Goal: Information Seeking & Learning: Check status

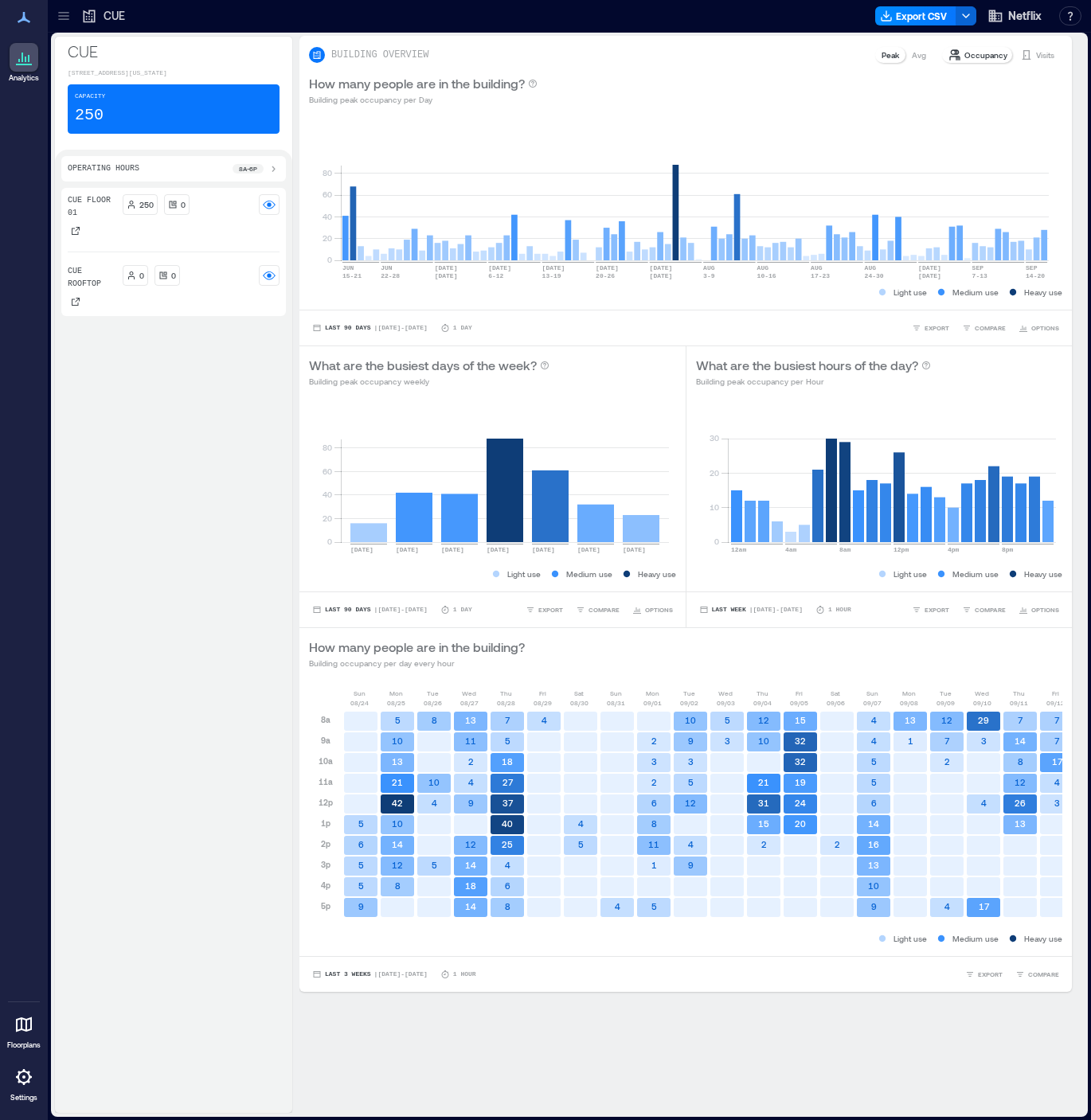
click at [81, 17] on icon at bounding box center [89, 15] width 16 height 16
click at [65, 18] on icon at bounding box center [63, 15] width 16 height 16
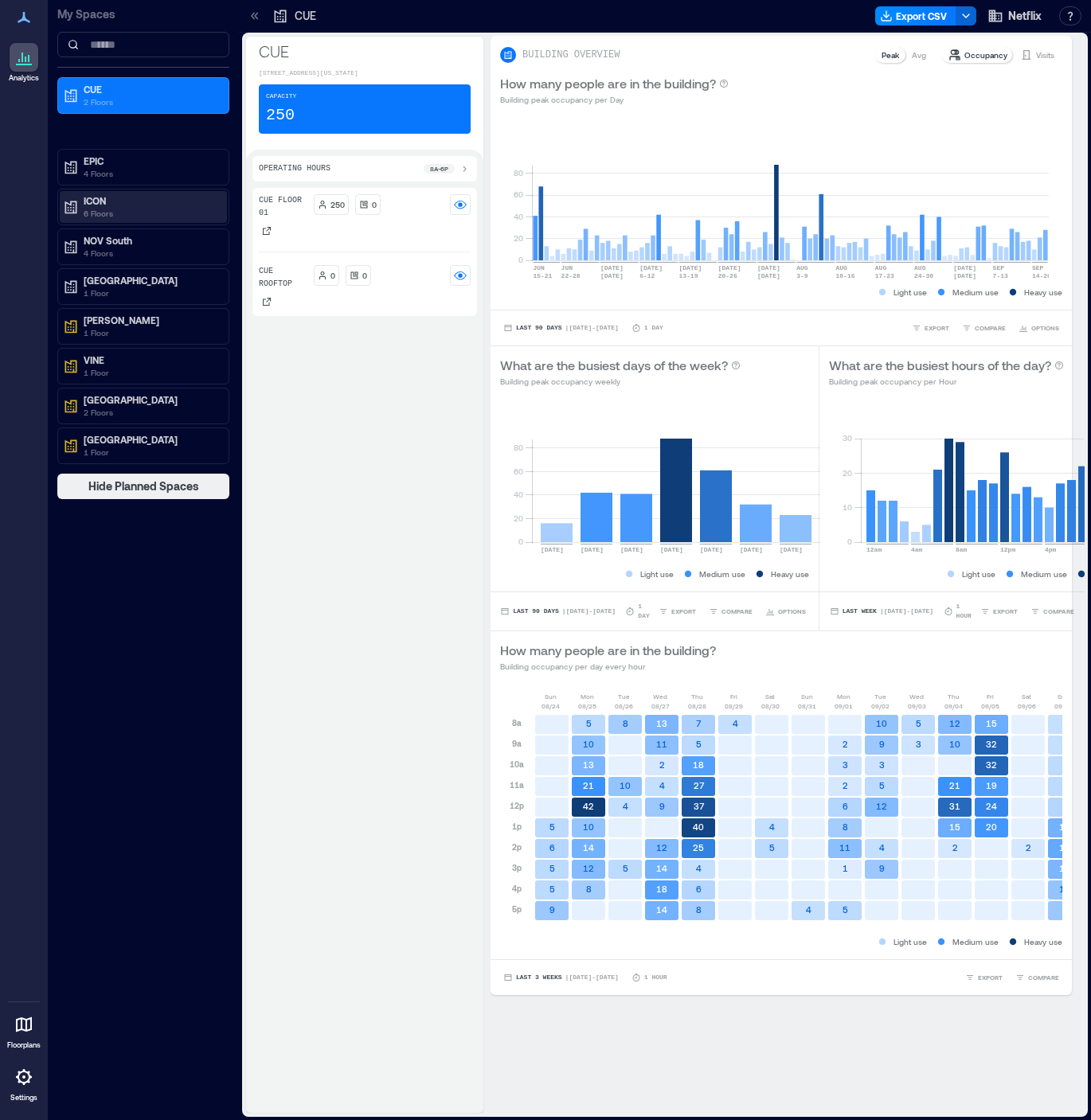
click at [120, 202] on p "ICON" at bounding box center [151, 200] width 134 height 12
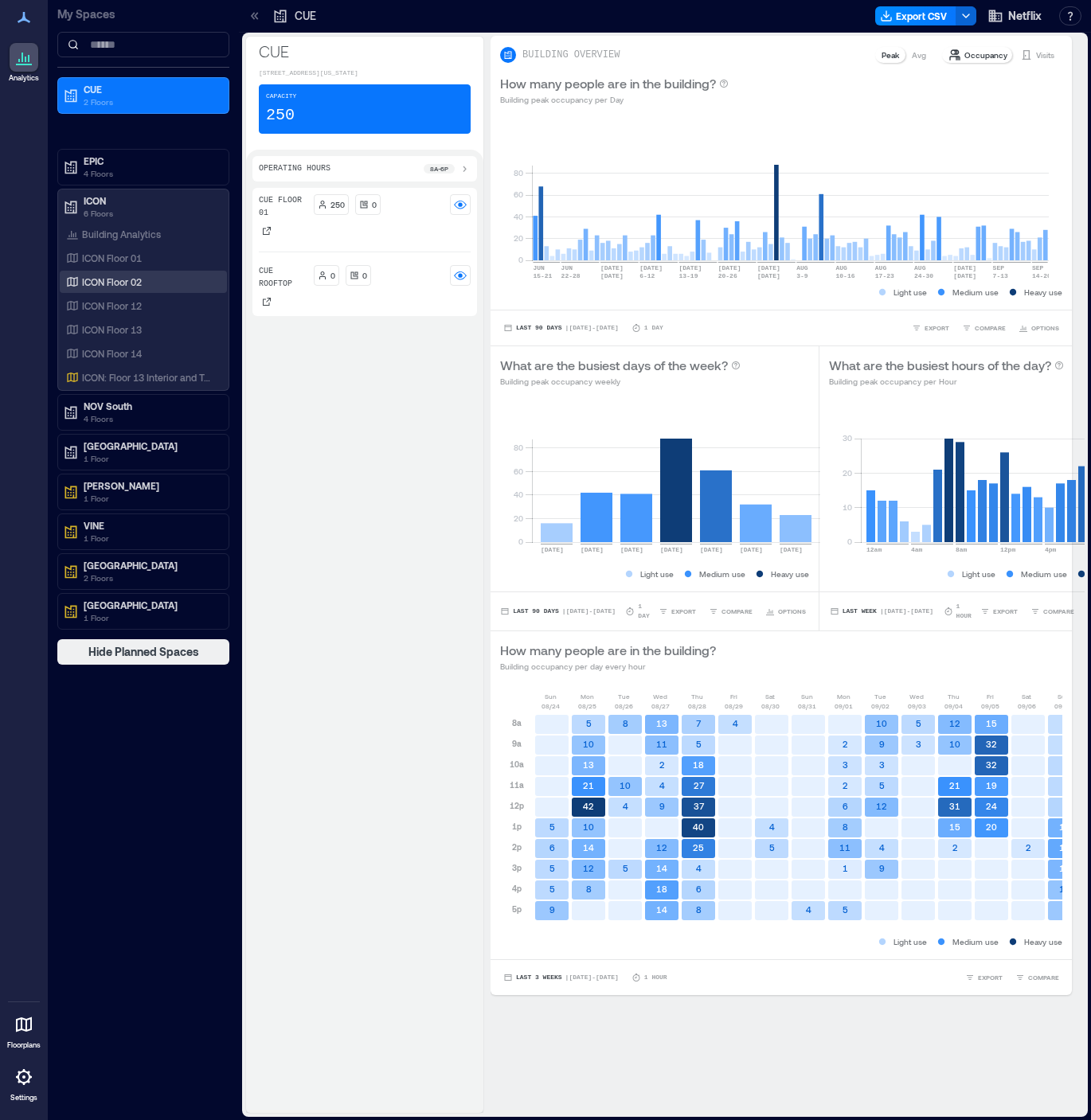
click at [160, 278] on div "ICON Floor 02" at bounding box center [141, 281] width 155 height 16
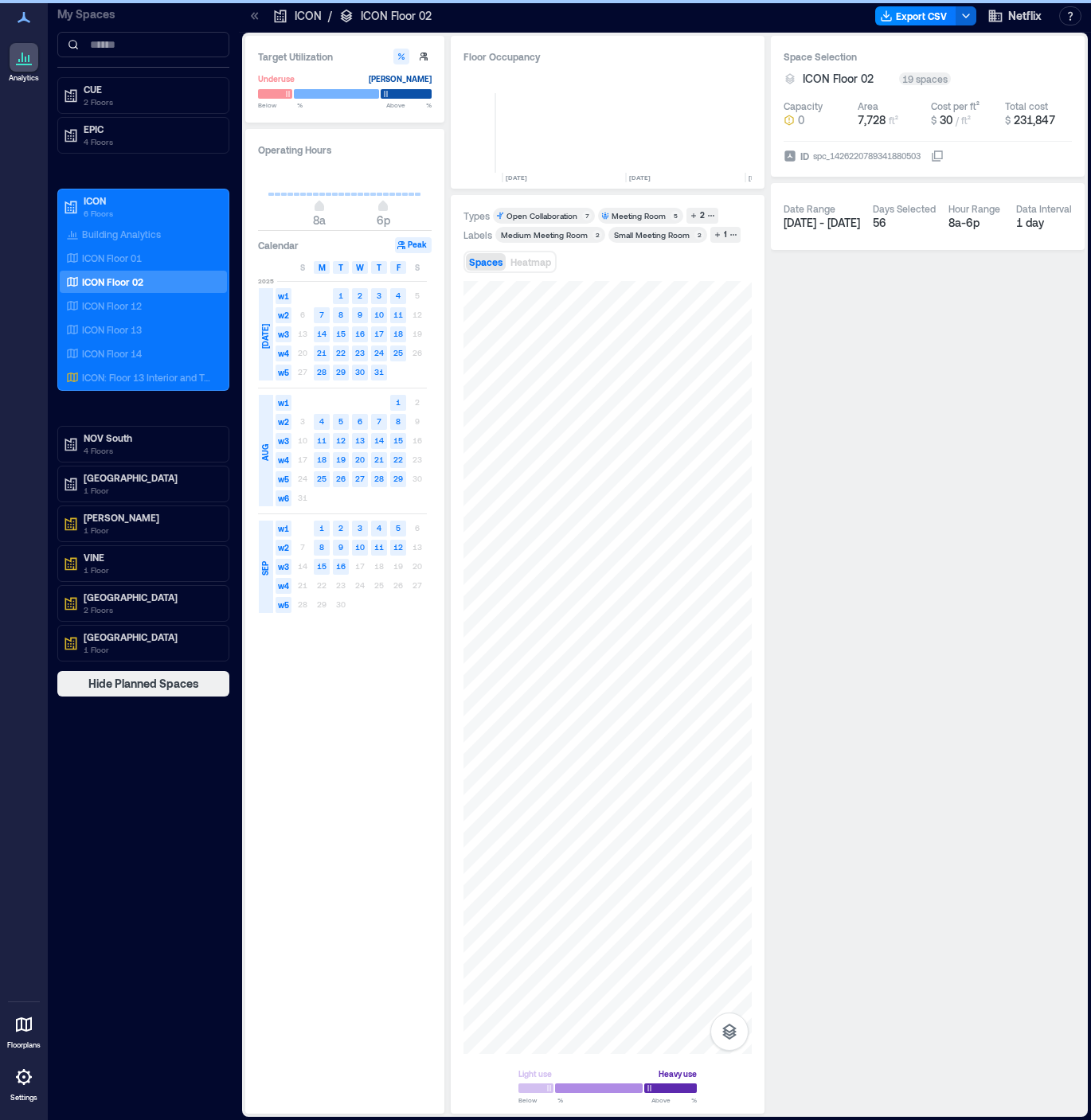
scroll to position [0, 518]
click at [678, 610] on div at bounding box center [607, 668] width 288 height 773
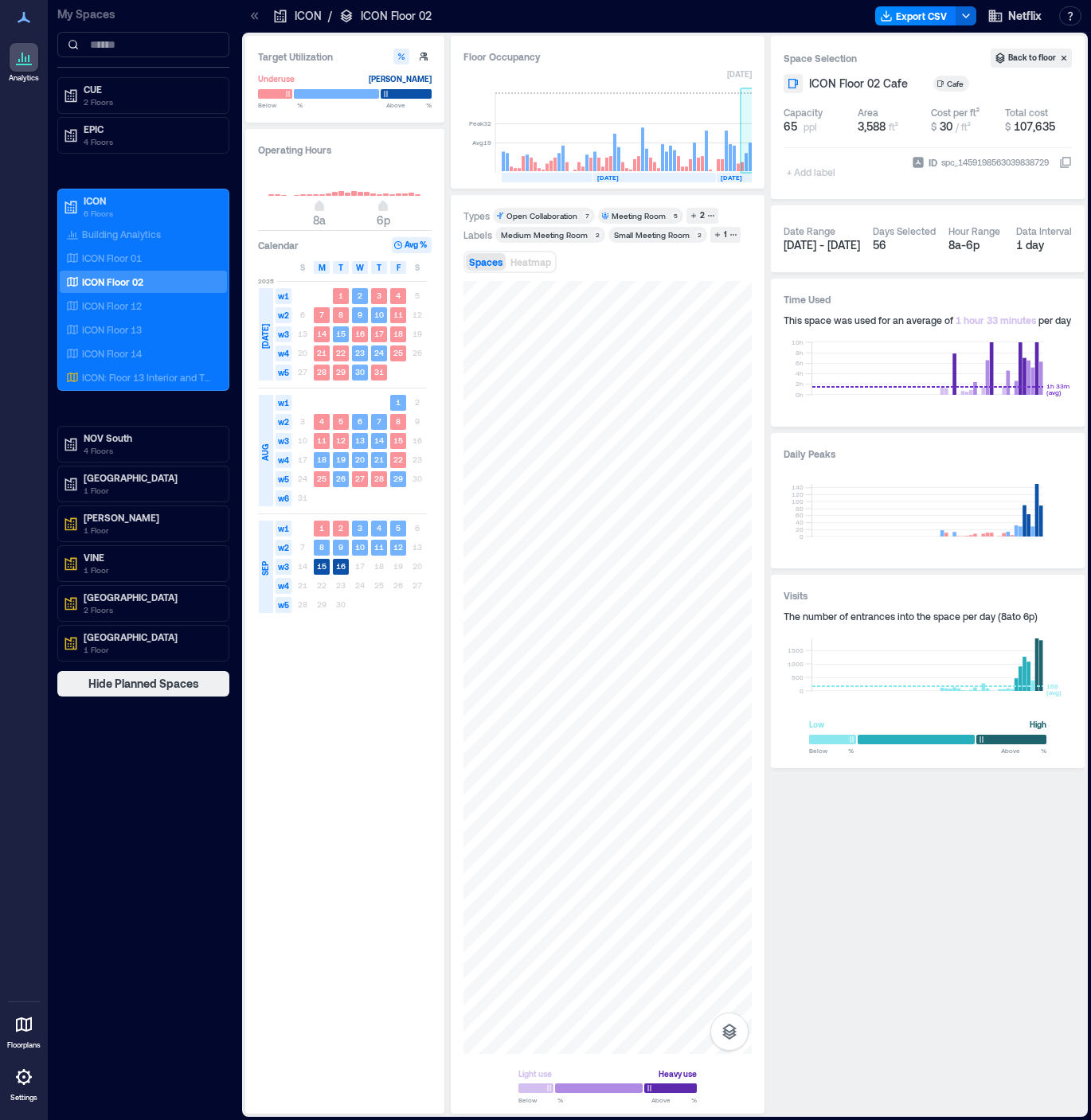
click at [744, 160] on rect at bounding box center [755, 133] width 28 height 79
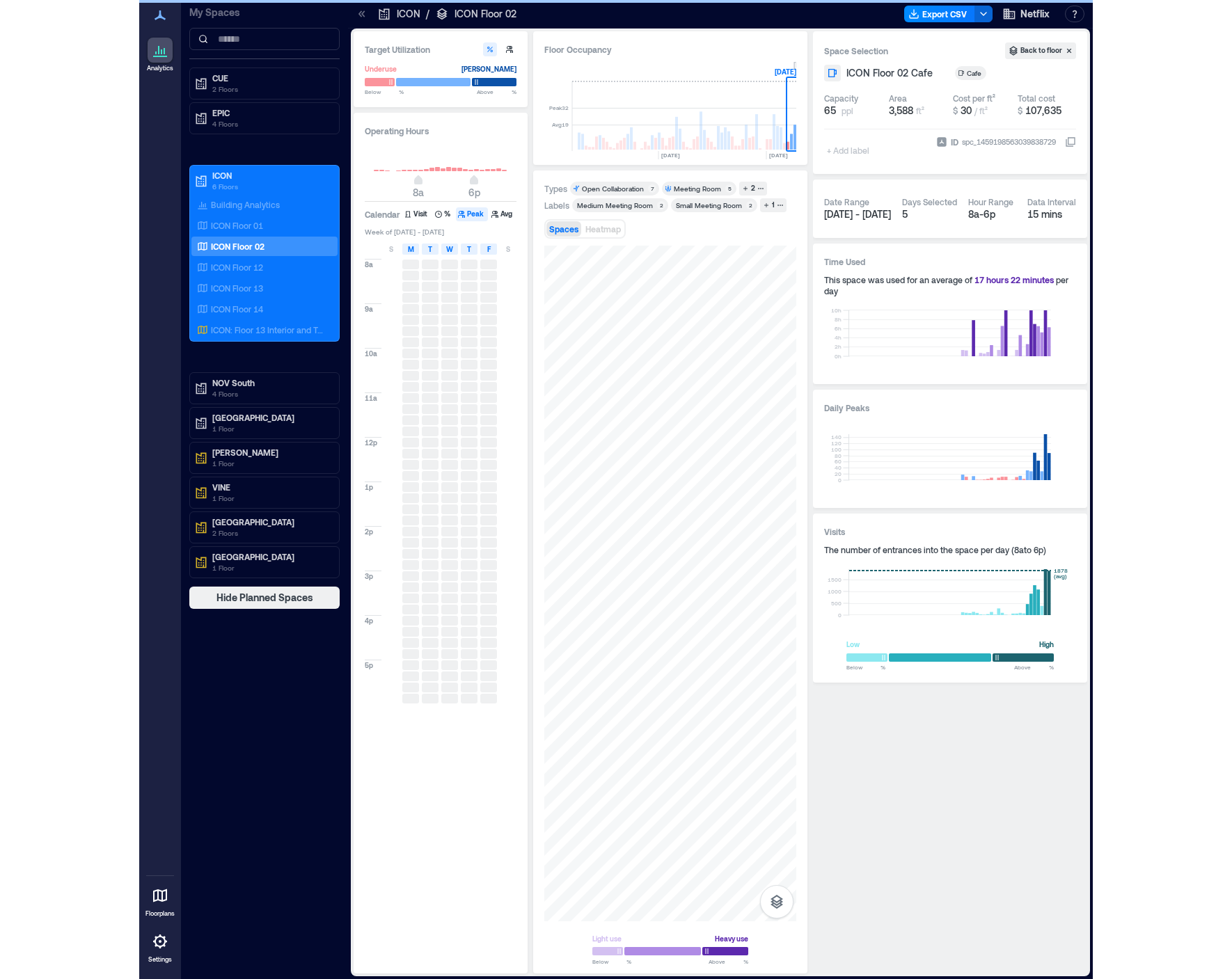
scroll to position [0, 481]
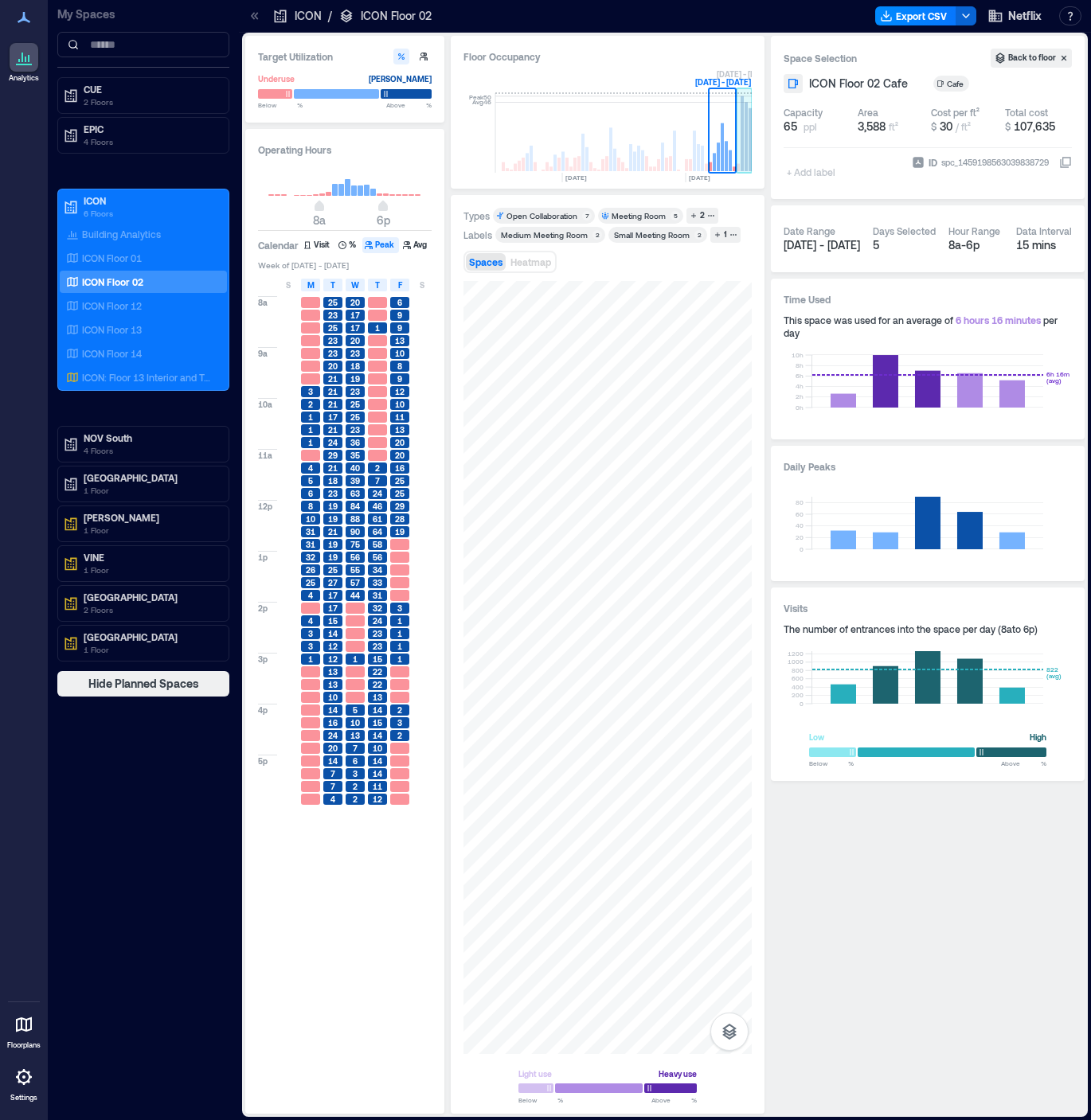
click at [744, 134] on rect at bounding box center [744, 133] width 16 height 79
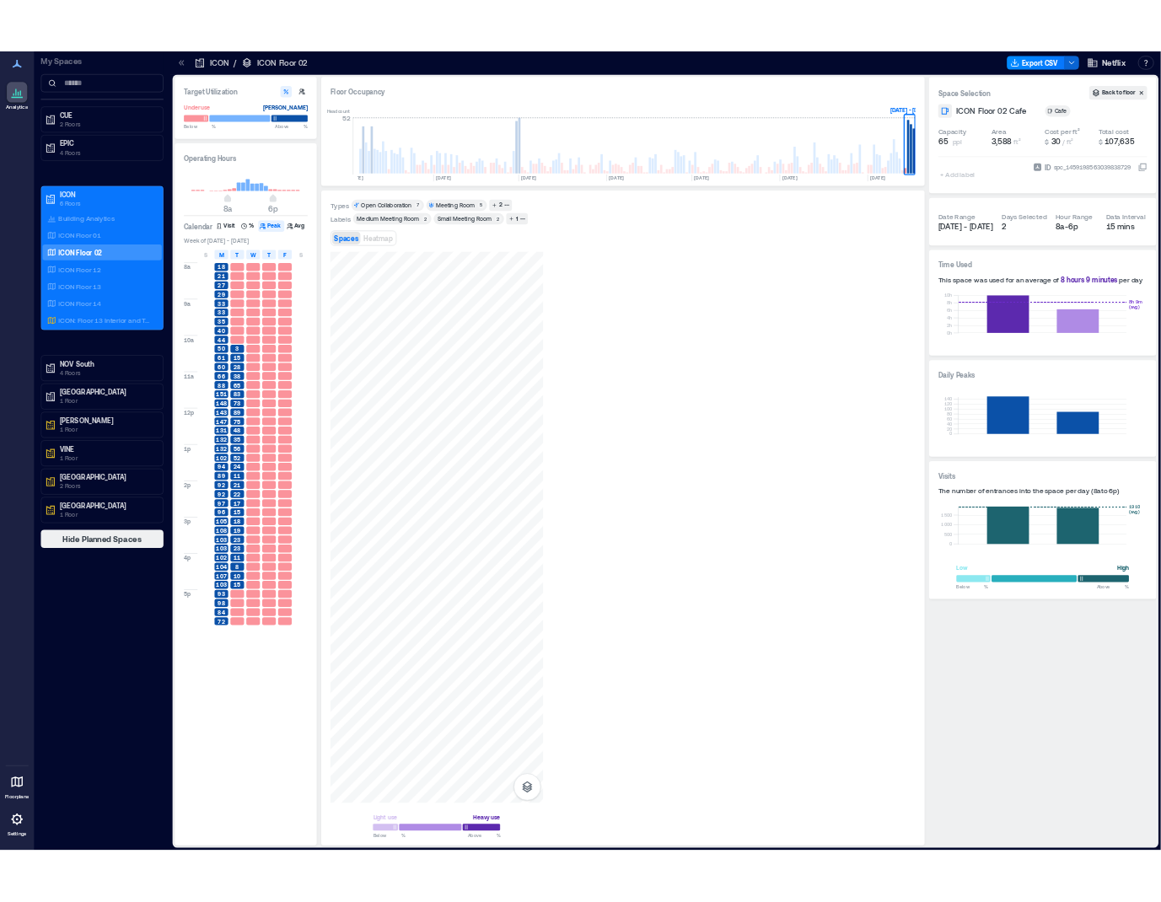
scroll to position [0, 18]
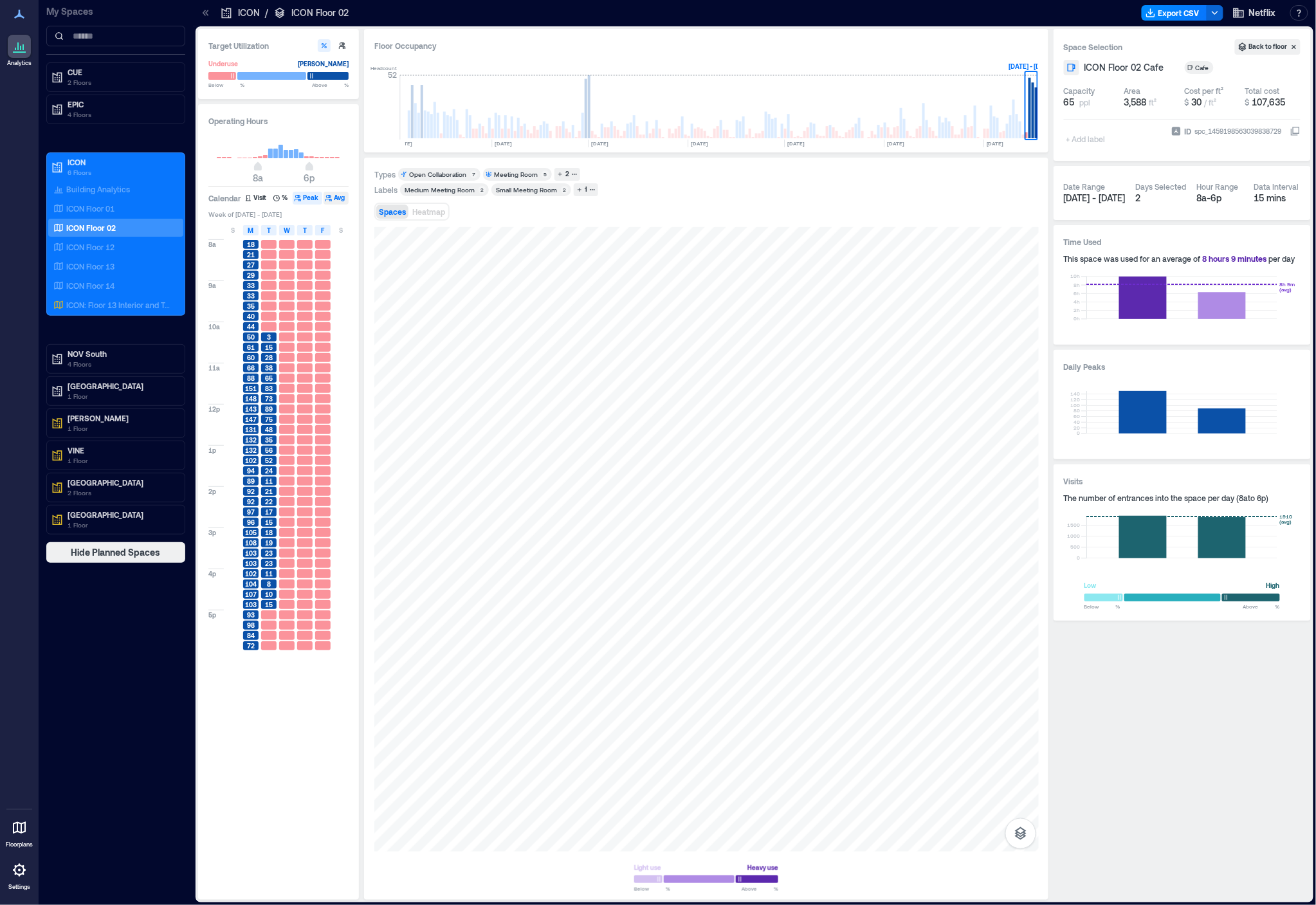
click at [329, 201] on icon "button" at bounding box center [329, 198] width 8 height 8
click at [313, 201] on button "Peak" at bounding box center [307, 198] width 30 height 13
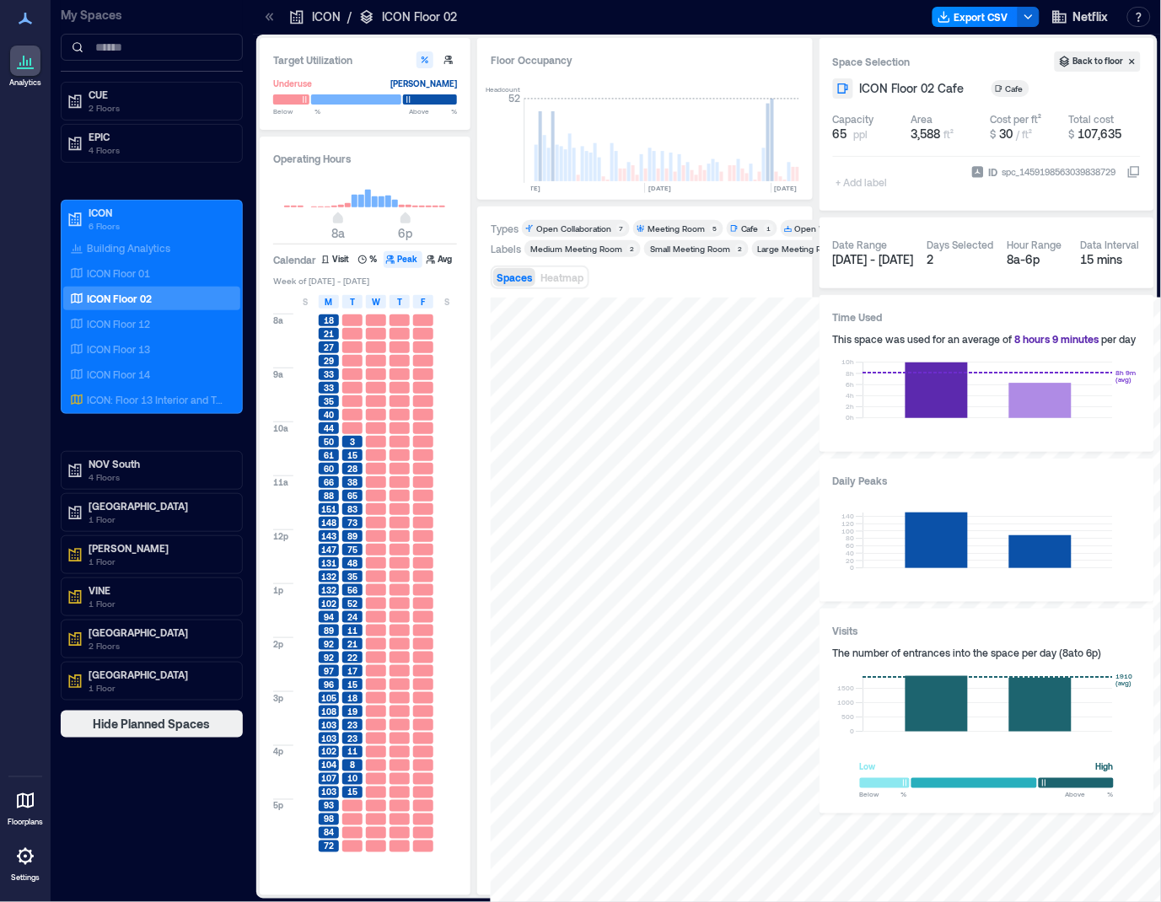
scroll to position [0, 579]
